Goal: Register for event/course

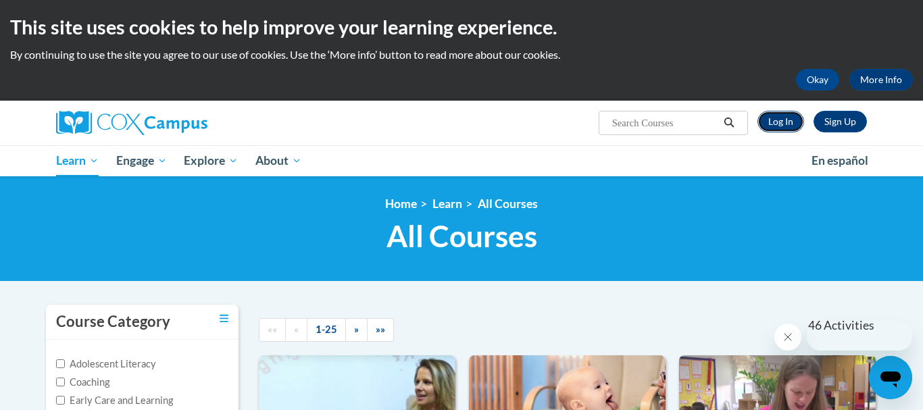
click at [784, 126] on link "Log In" at bounding box center [780, 122] width 47 height 22
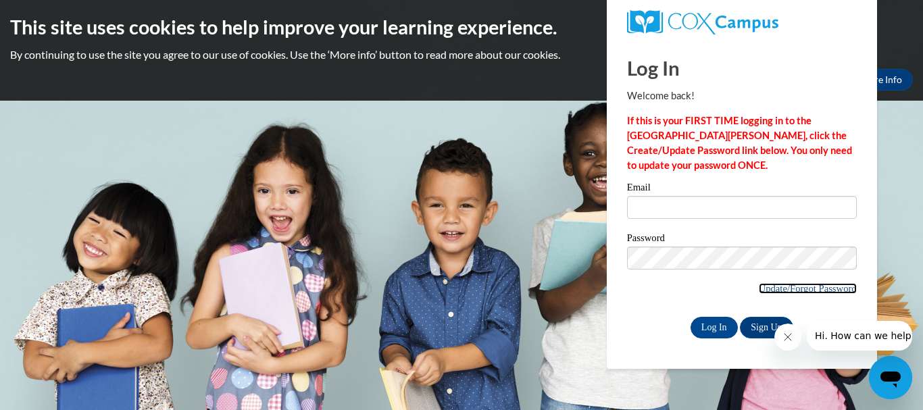
click at [790, 287] on link "Update/Forgot Password" at bounding box center [808, 288] width 98 height 11
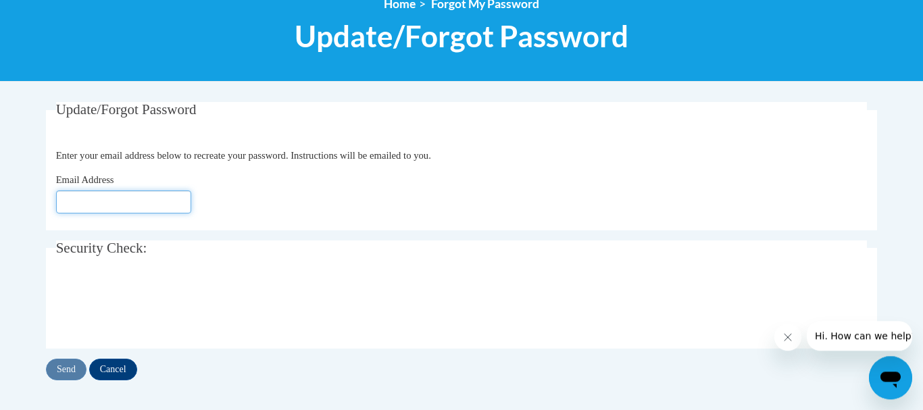
click at [138, 211] on input "Email Address" at bounding box center [123, 202] width 135 height 23
type input "kbdrake@valdosta.edu"
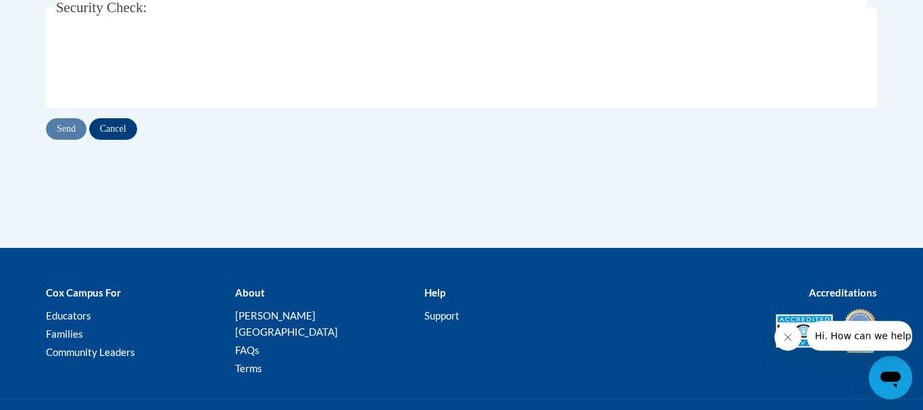
scroll to position [410, 0]
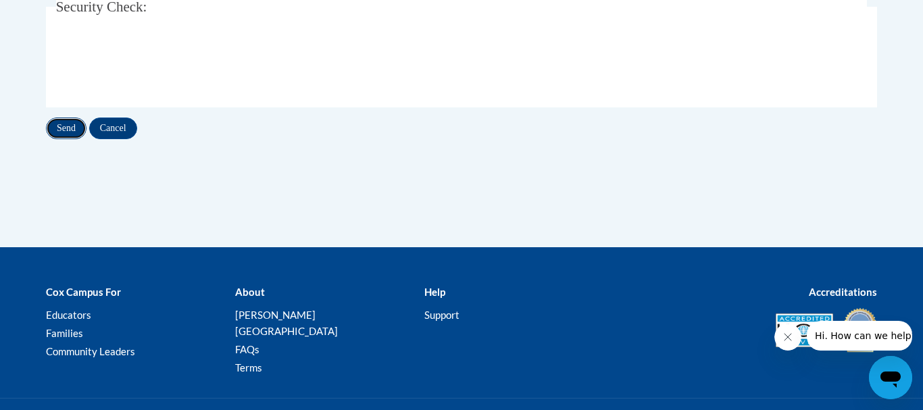
click at [72, 122] on input "Send" at bounding box center [66, 129] width 41 height 22
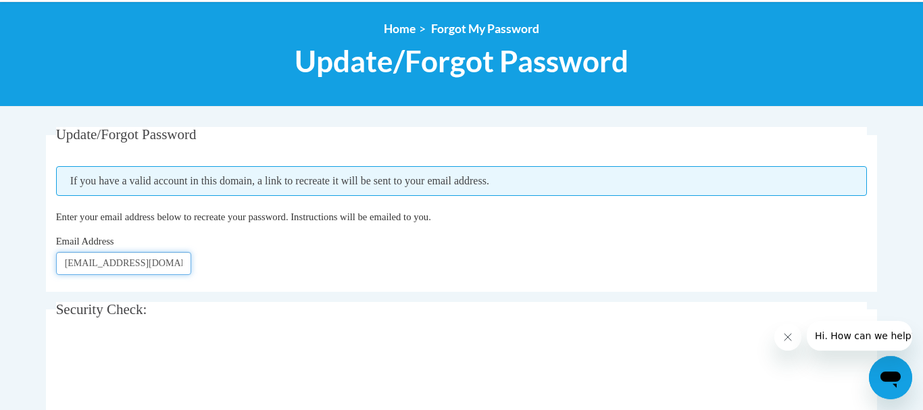
drag, startPoint x: 168, startPoint y: 269, endPoint x: 20, endPoint y: 260, distance: 148.9
click at [56, 260] on input "[EMAIL_ADDRESS][DOMAIN_NAME]" at bounding box center [123, 263] width 135 height 23
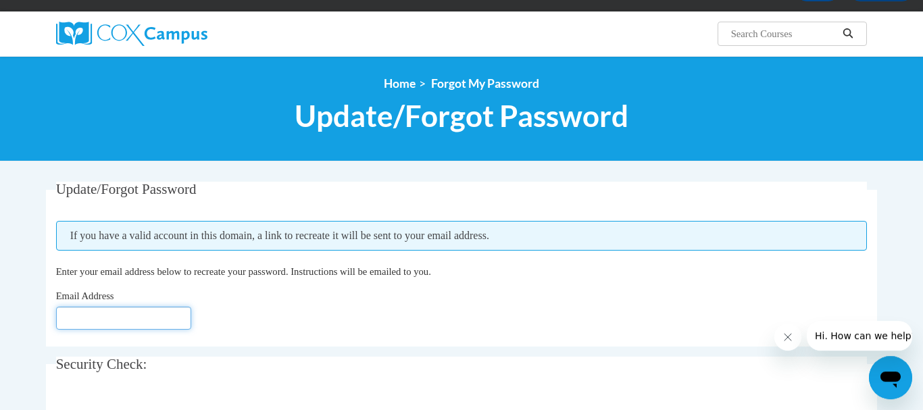
scroll to position [63, 0]
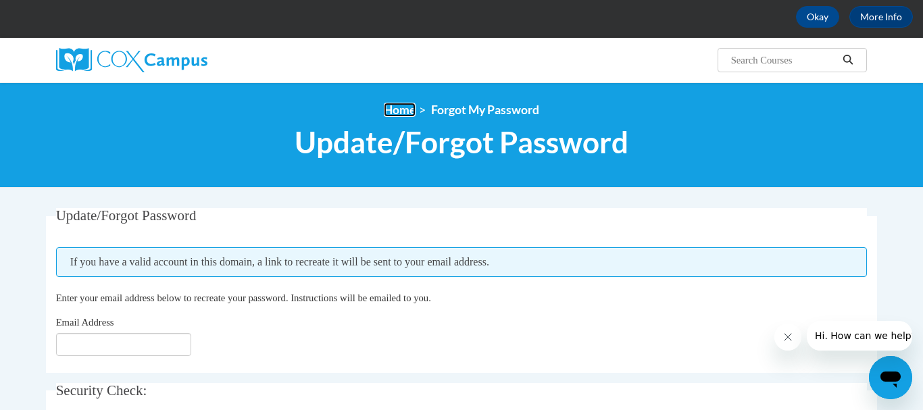
click at [408, 115] on link "Home" at bounding box center [400, 110] width 32 height 14
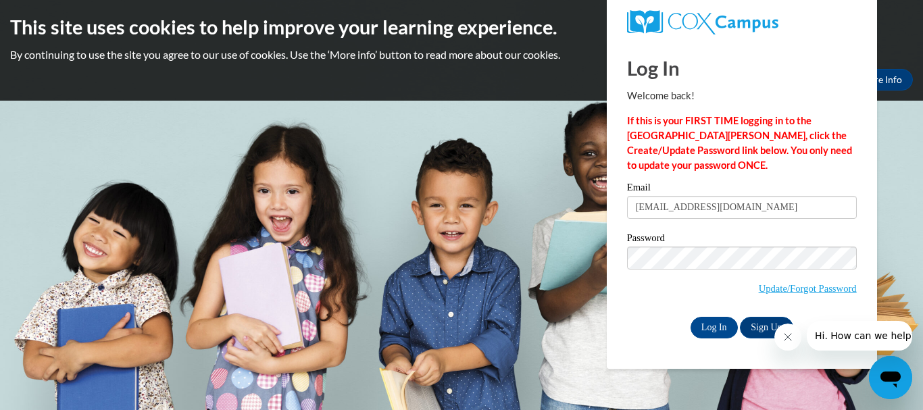
click at [768, 205] on input "[EMAIL_ADDRESS][DOMAIN_NAME]" at bounding box center [742, 207] width 230 height 23
type input "[EMAIL_ADDRESS][DOMAIN_NAME]"
click at [690, 317] on input "Log In" at bounding box center [713, 328] width 47 height 22
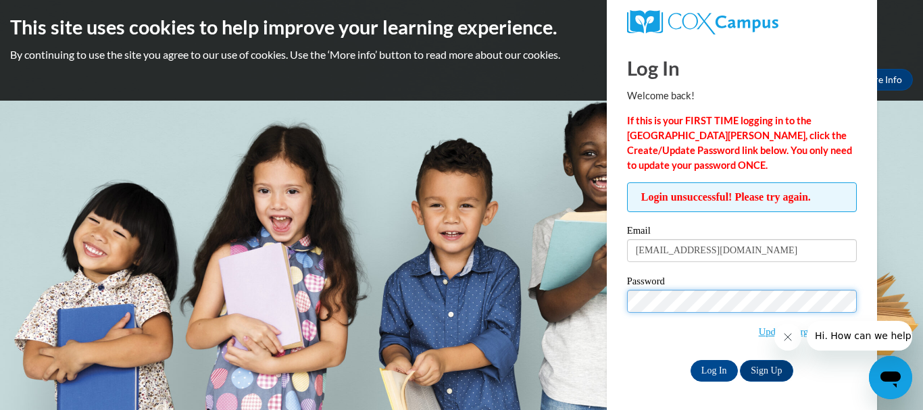
click at [690, 360] on input "Log In" at bounding box center [713, 371] width 47 height 22
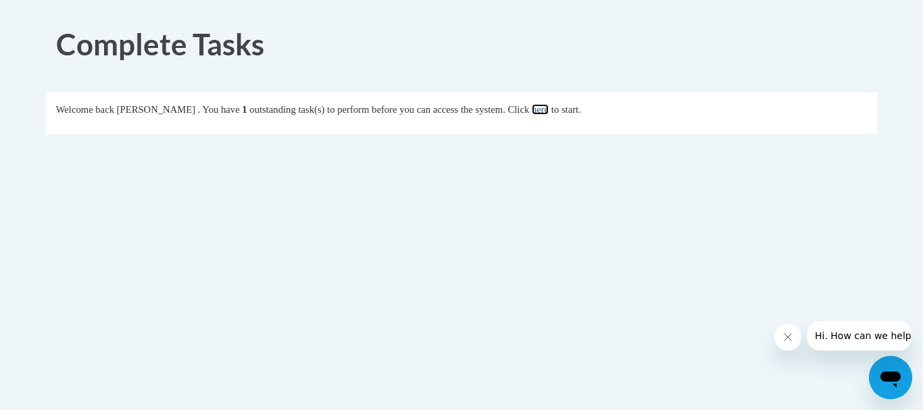
click at [549, 111] on link "here" at bounding box center [540, 109] width 17 height 11
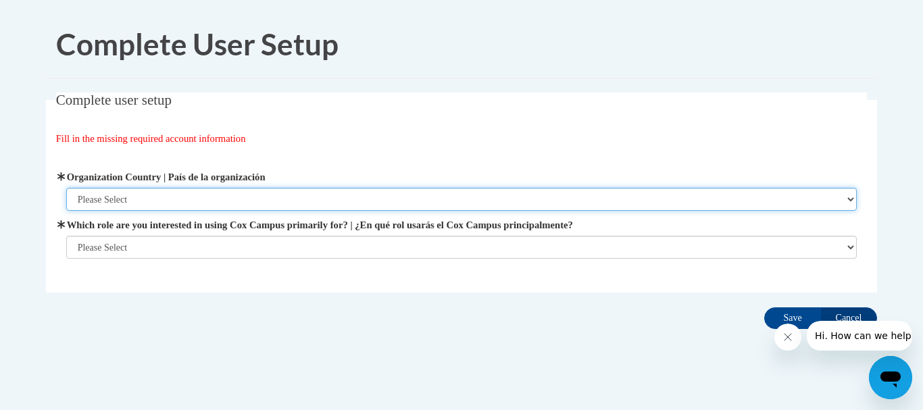
click at [66, 188] on select "Please Select United States | Estados Unidos Outside of the United States | Fue…" at bounding box center [461, 199] width 791 height 23
select select "ad49bcad-a171-4b2e-b99c-48b446064914"
click option "United States | Estados Unidos" at bounding box center [0, 0] width 0 height 0
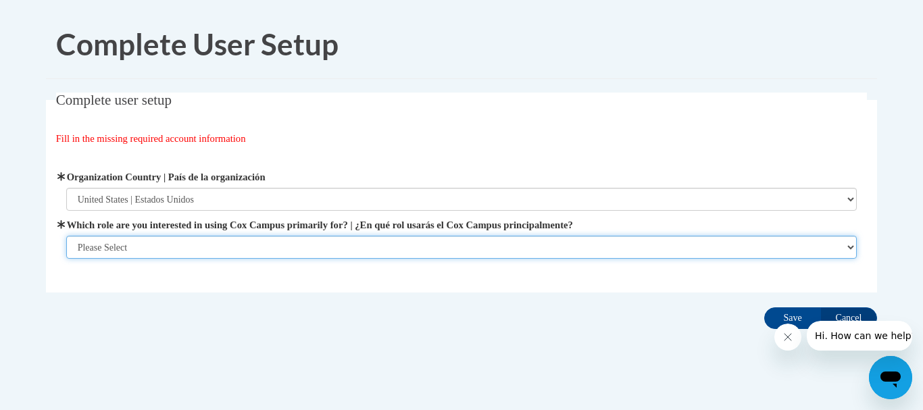
click at [66, 236] on select "Please Select College/University | Colegio/Universidad Community/Nonprofit Part…" at bounding box center [461, 247] width 791 height 23
click option "College/University | Colegio/Universidad" at bounding box center [0, 0] width 0 height 0
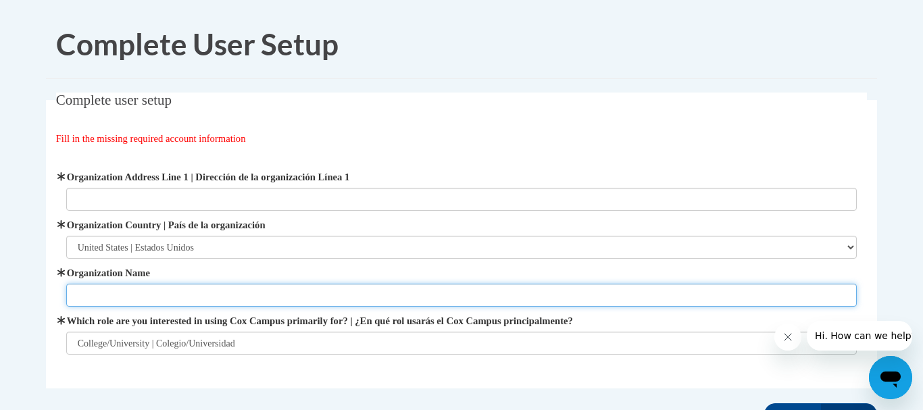
click at [430, 290] on input "Organization Name" at bounding box center [461, 295] width 791 height 23
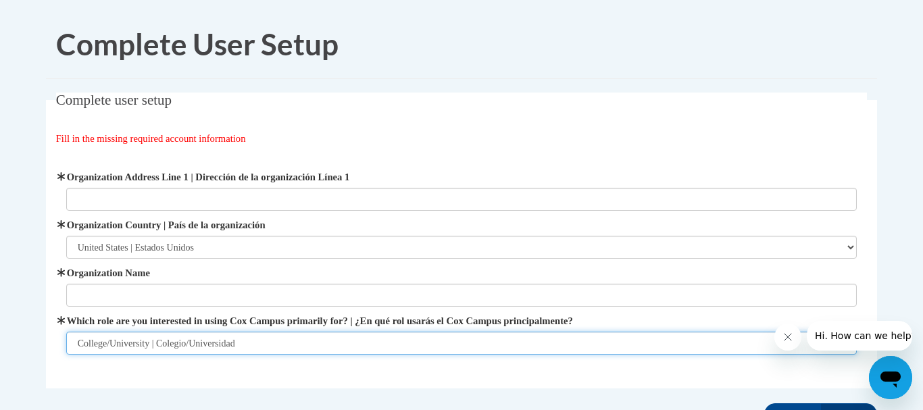
click at [66, 332] on select "Please Select College/University | Colegio/Universidad Community/Nonprofit Part…" at bounding box center [461, 343] width 791 height 23
click option "Educator | Educador(a)" at bounding box center [0, 0] width 0 height 0
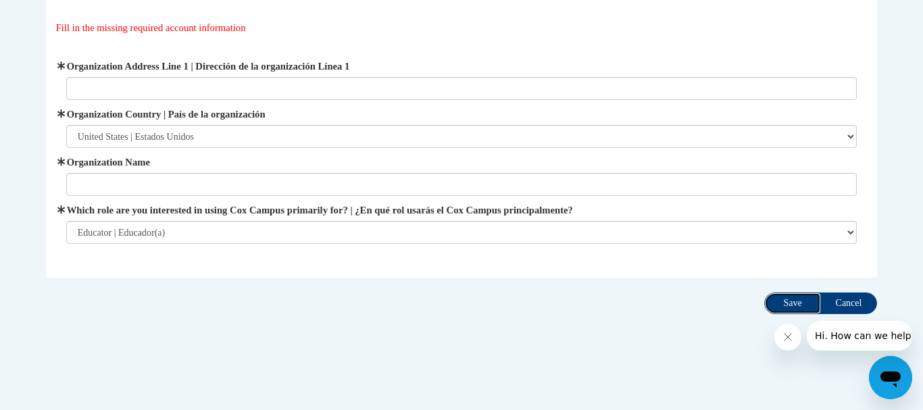
click at [802, 306] on input "Save" at bounding box center [792, 304] width 57 height 22
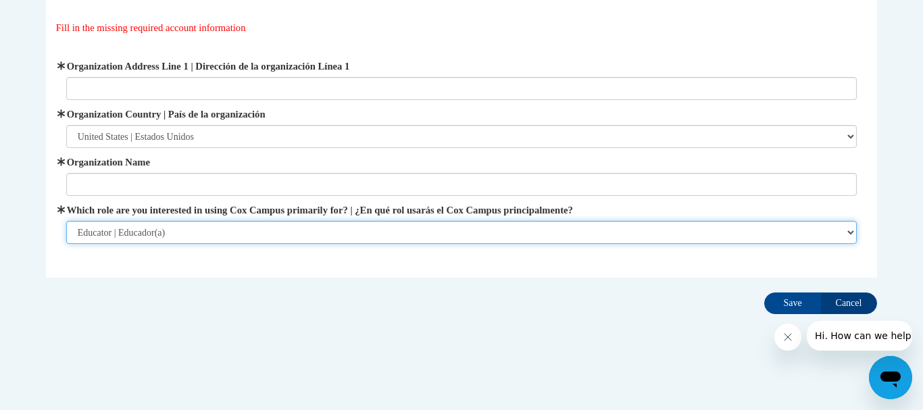
click at [66, 221] on select "Please Select College/University | Colegio/Universidad Community/Nonprofit Part…" at bounding box center [461, 232] width 791 height 23
select select "5a18ea06-2b54-4451-96f2-d152daf9eac5"
click option "College/University | Colegio/Universidad" at bounding box center [0, 0] width 0 height 0
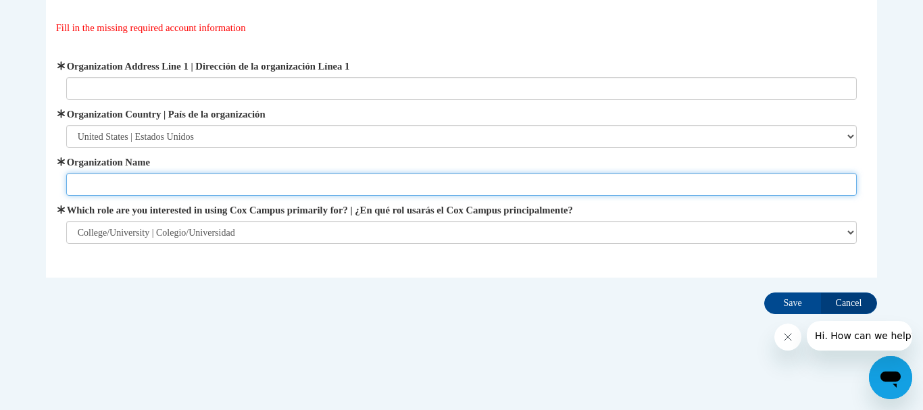
click at [172, 190] on input "Organization Name" at bounding box center [461, 184] width 791 height 23
type input "vsu"
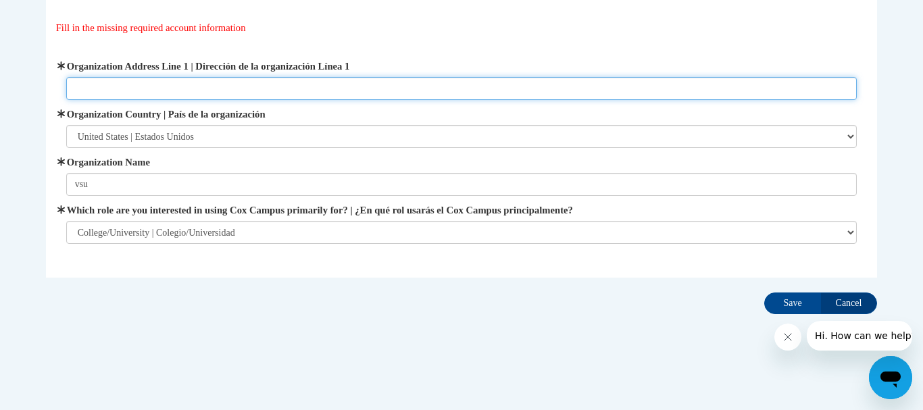
click at [265, 88] on input "Organization Address Line 1 | Dirección de la organización Línea 1" at bounding box center [461, 88] width 791 height 23
type input "k"
type input "1500 N Patterson St"
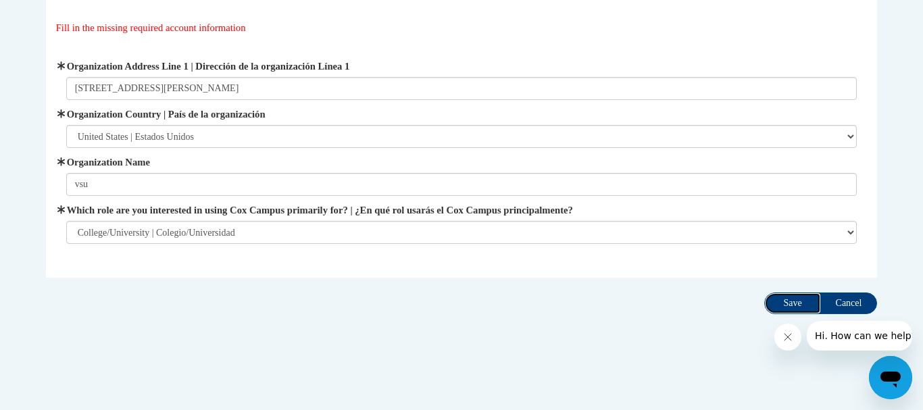
click at [784, 306] on input "Save" at bounding box center [792, 304] width 57 height 22
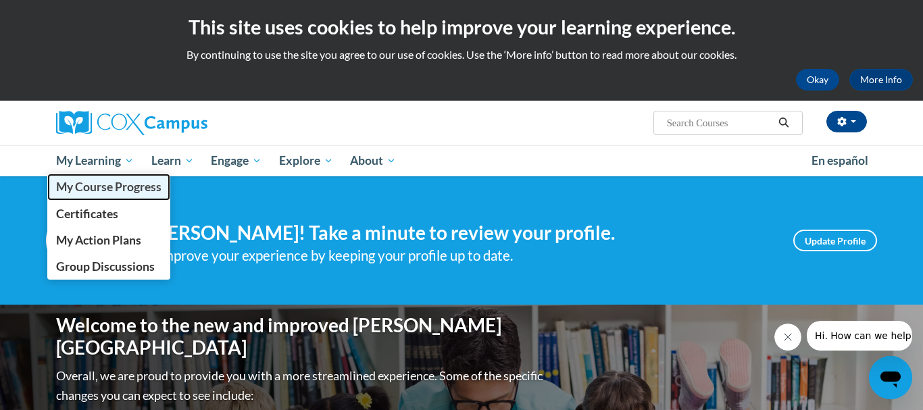
click at [118, 186] on span "My Course Progress" at bounding box center [108, 187] width 105 height 14
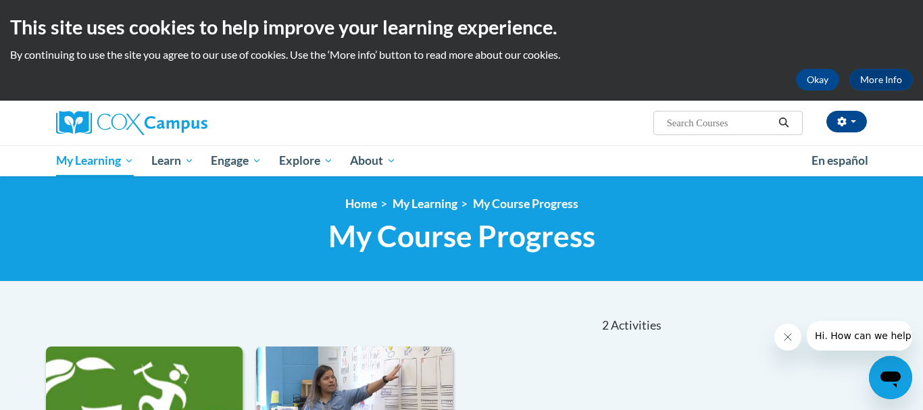
click at [742, 125] on input "Search..." at bounding box center [719, 123] width 108 height 16
type input "data driven"
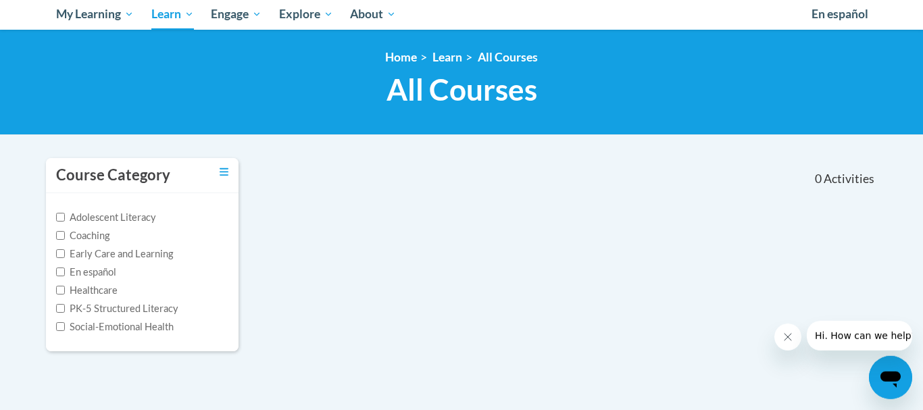
type input "data driven"
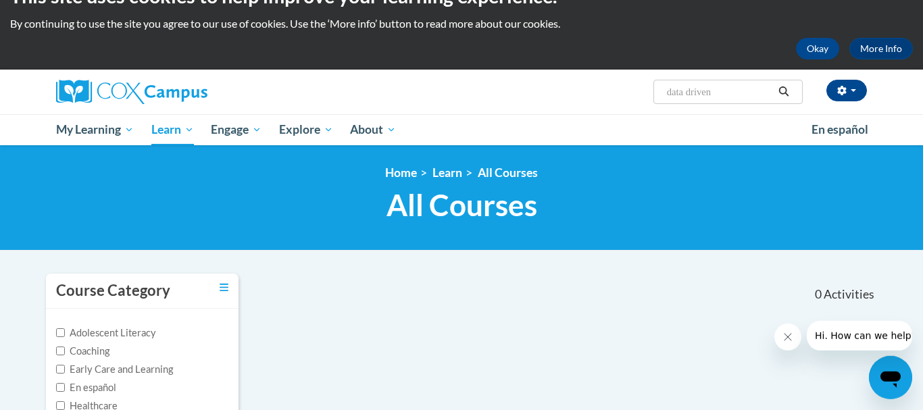
scroll to position [28, 0]
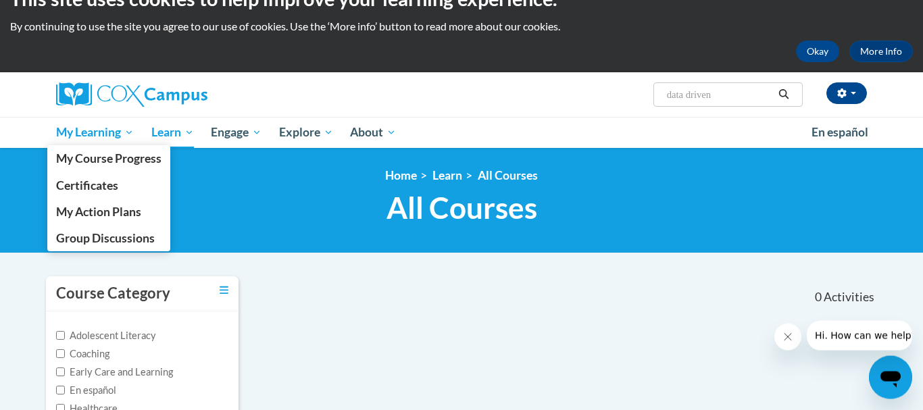
click at [112, 139] on span "My Learning" at bounding box center [95, 132] width 78 height 16
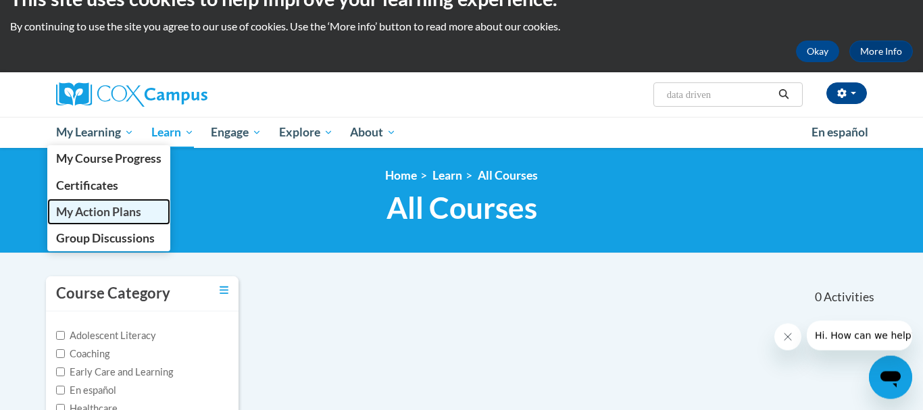
click at [112, 214] on span "My Action Plans" at bounding box center [98, 212] width 85 height 14
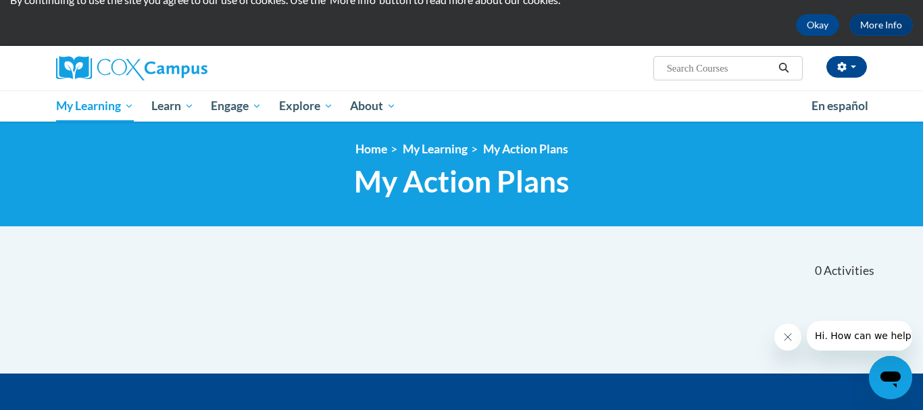
scroll to position [49, 0]
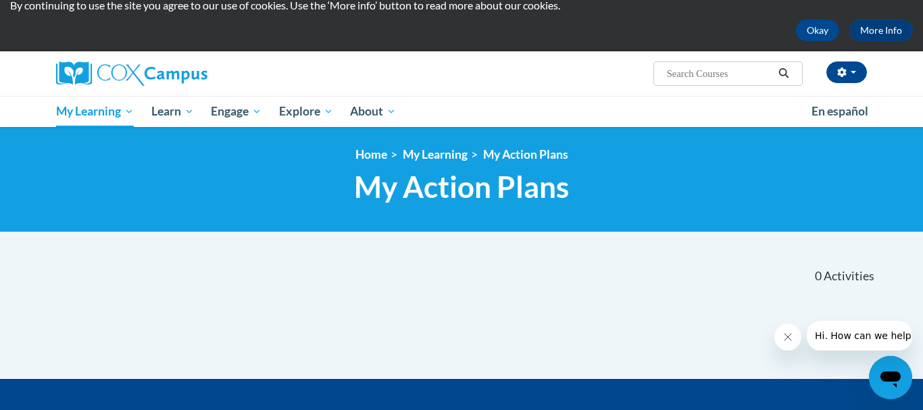
click at [687, 70] on input "Search..." at bounding box center [719, 74] width 108 height 16
type input "data driven instruction"
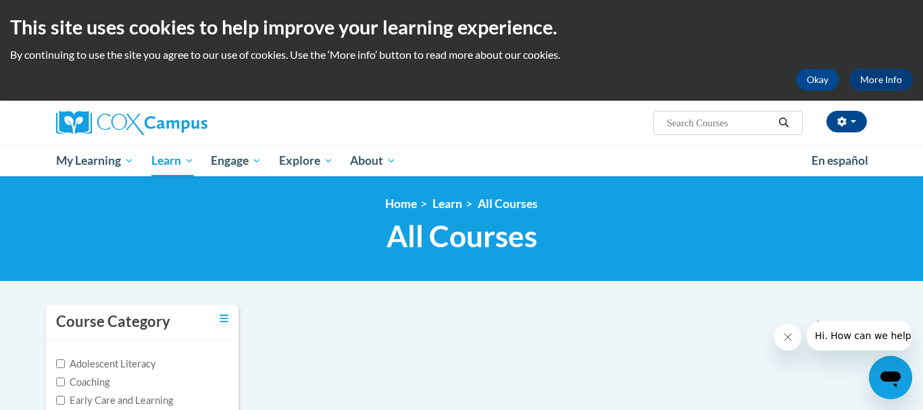
type input "data driven instruction"
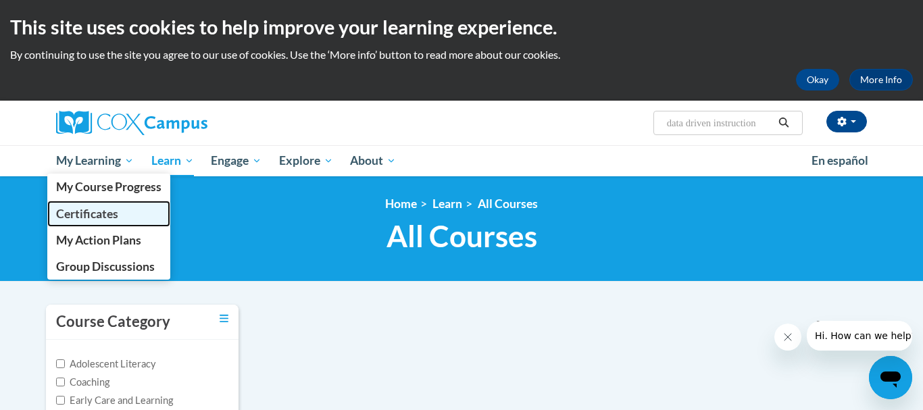
click at [134, 209] on link "Certificates" at bounding box center [108, 214] width 123 height 26
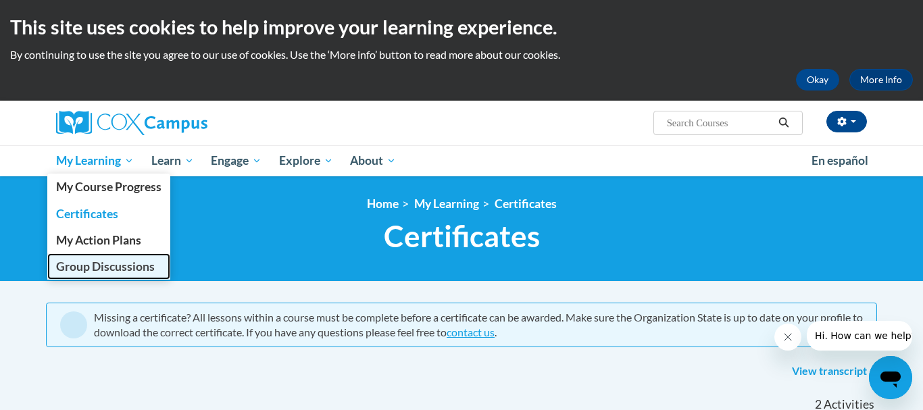
click at [113, 269] on span "Group Discussions" at bounding box center [105, 266] width 99 height 14
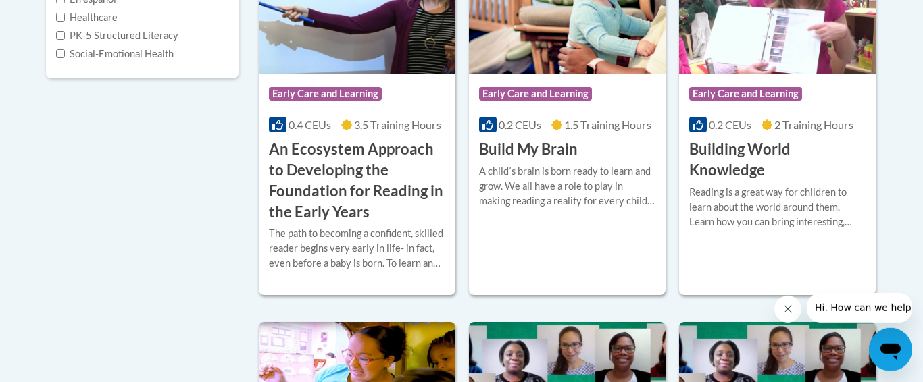
scroll to position [1515, 0]
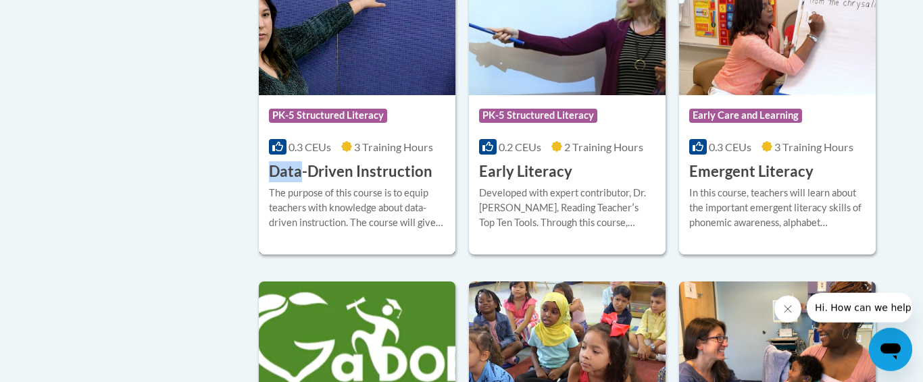
click at [415, 182] on h3 "Data-Driven Instruction" at bounding box center [350, 171] width 163 height 21
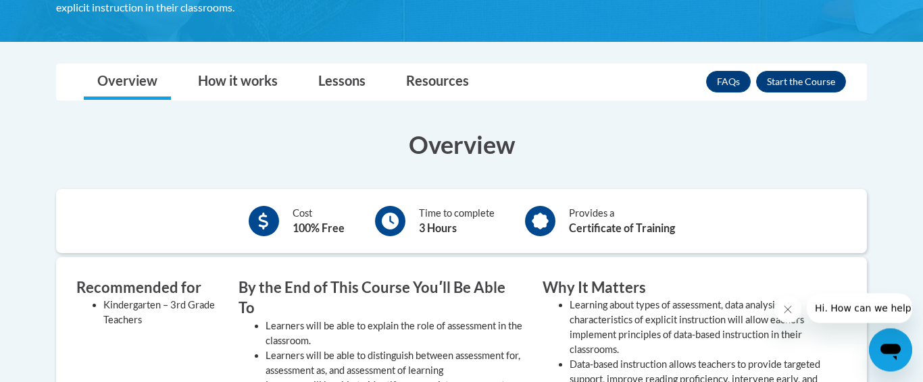
scroll to position [302, 0]
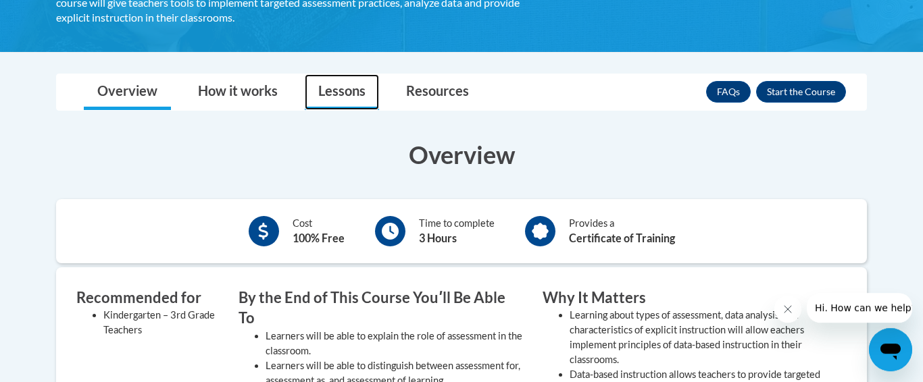
click at [360, 99] on link "Lessons" at bounding box center [342, 92] width 74 height 36
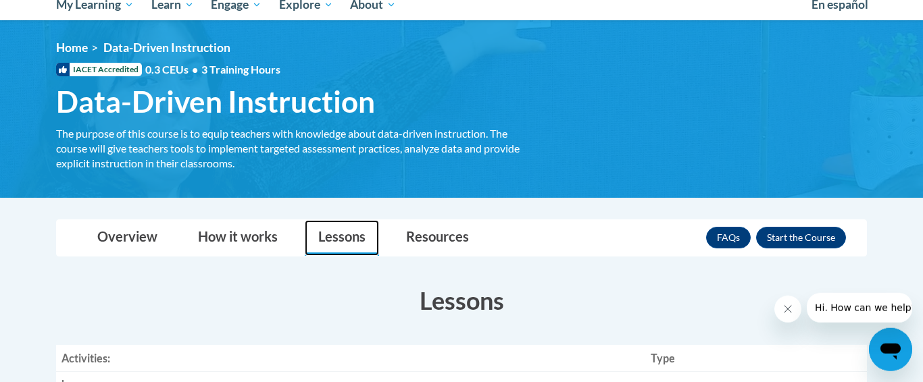
scroll to position [172, 0]
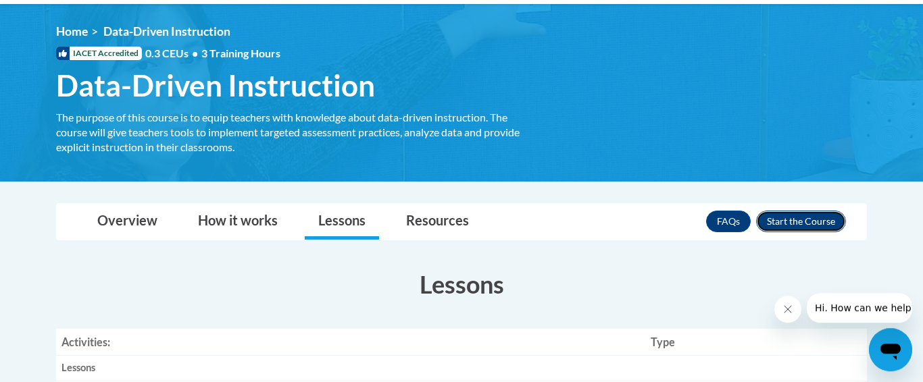
click at [768, 218] on button "Enroll" at bounding box center [801, 222] width 90 height 22
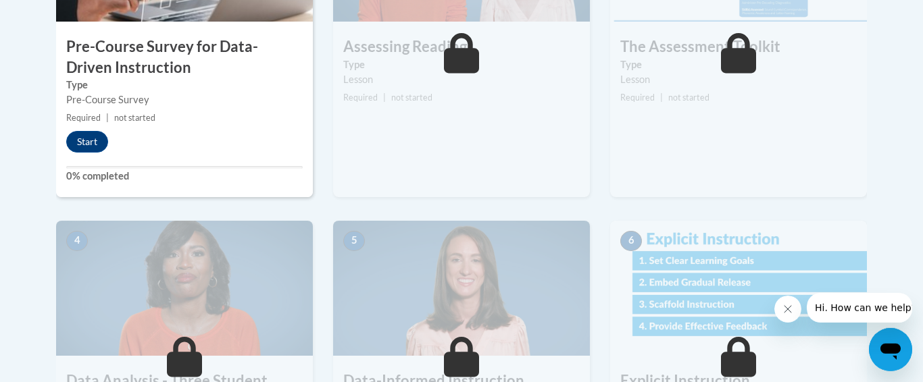
scroll to position [555, 0]
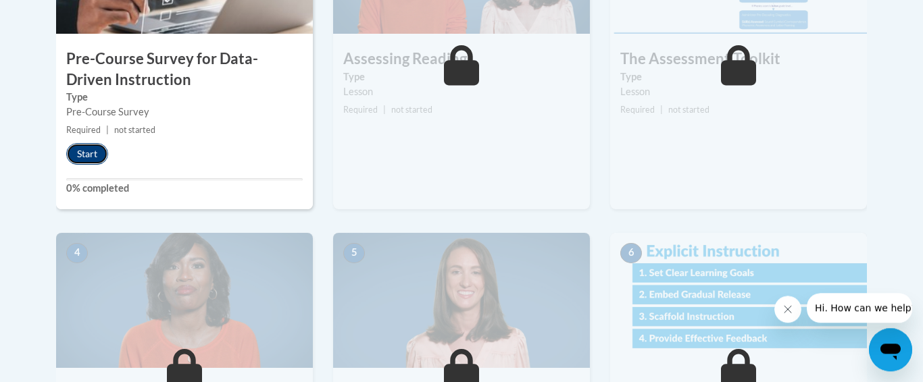
click at [86, 147] on button "Start" at bounding box center [87, 154] width 42 height 22
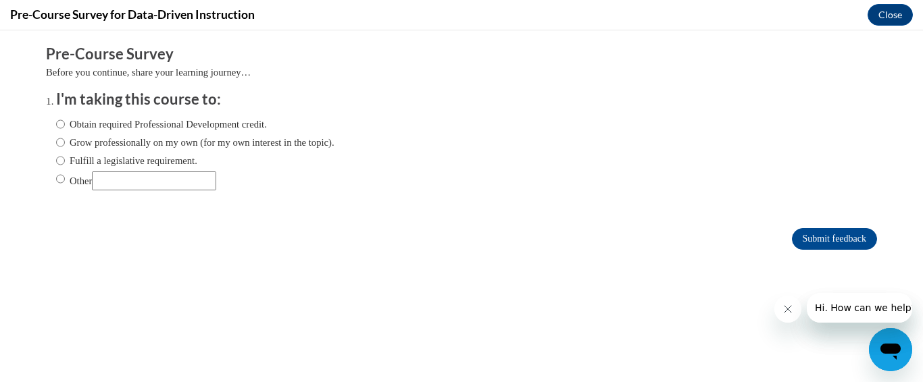
scroll to position [0, 0]
click at [195, 124] on label "Obtain required Professional Development credit." at bounding box center [161, 124] width 211 height 15
click at [65, 124] on input "Obtain required Professional Development credit." at bounding box center [60, 124] width 9 height 15
radio input "true"
click at [499, 254] on form "Pre-Course Survey Before you continue, share your learning journey… I'm taking …" at bounding box center [461, 154] width 831 height 220
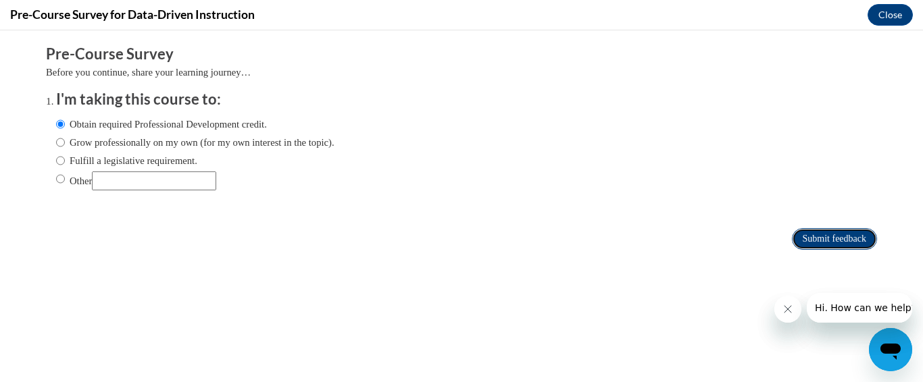
click at [829, 240] on input "Submit feedback" at bounding box center [834, 239] width 85 height 22
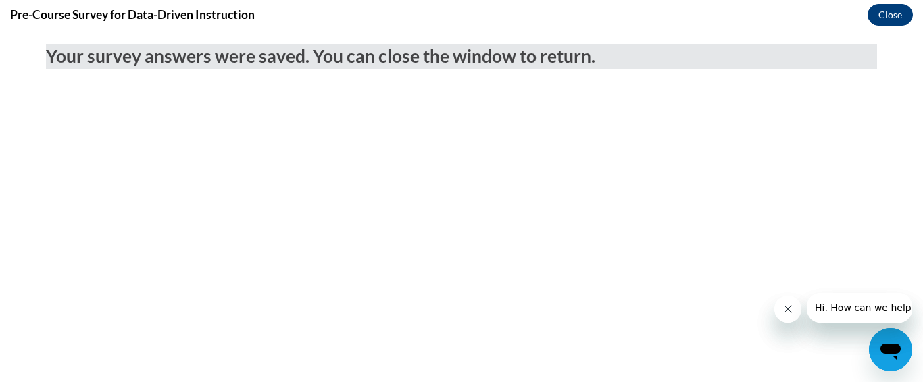
click at [891, 24] on button "Close" at bounding box center [889, 15] width 45 height 22
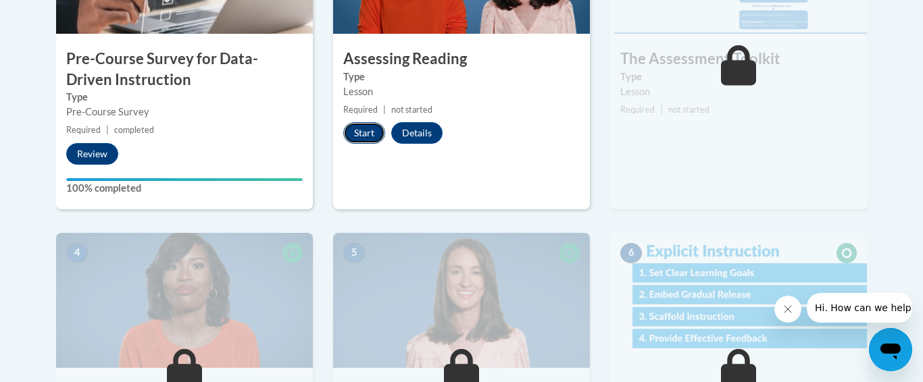
click at [370, 136] on button "Start" at bounding box center [364, 133] width 42 height 22
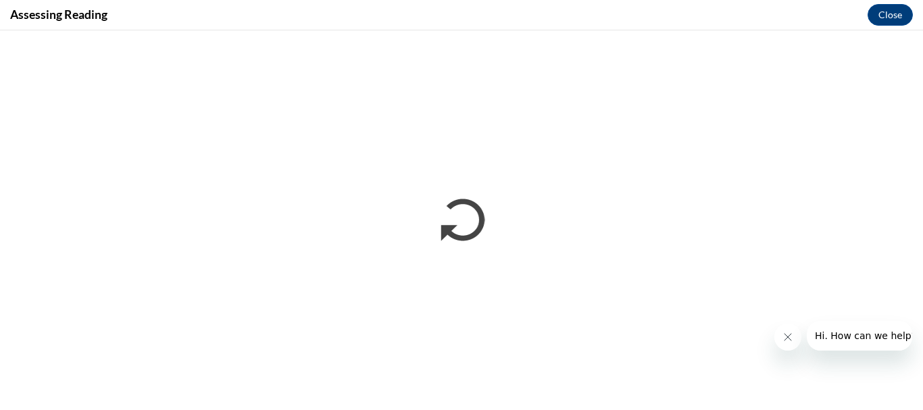
click at [784, 331] on button "Close message from company" at bounding box center [787, 337] width 27 height 27
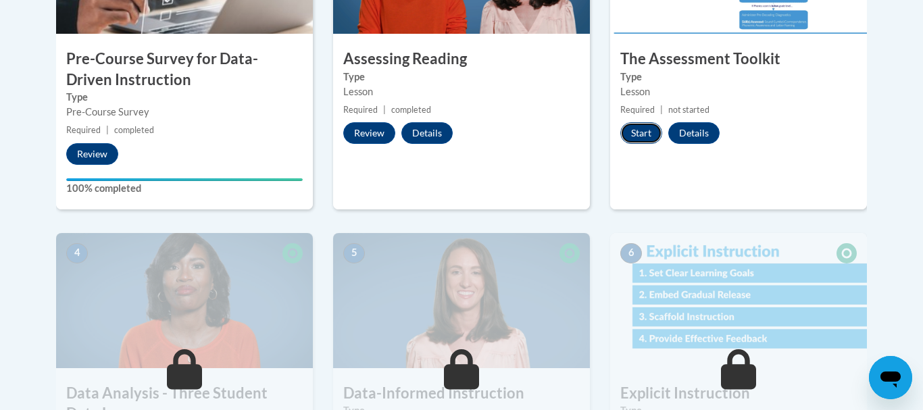
click at [640, 133] on button "Start" at bounding box center [641, 133] width 42 height 22
